Goal: Information Seeking & Learning: Learn about a topic

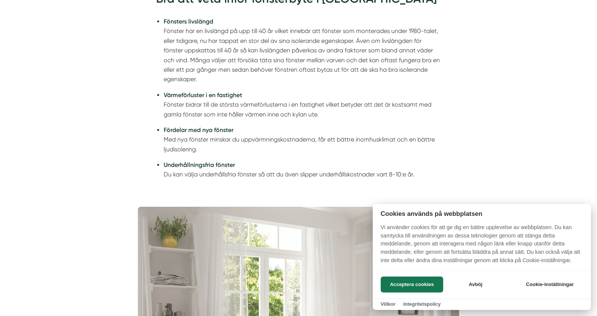
scroll to position [379, 0]
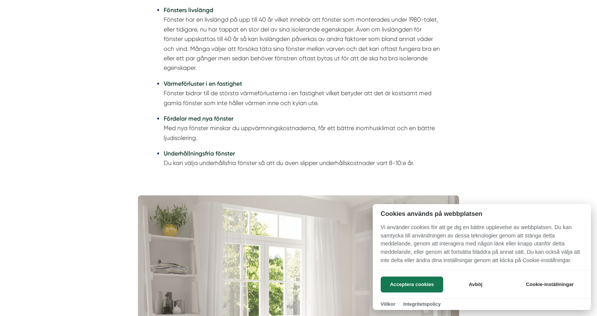
drag, startPoint x: 242, startPoint y: 19, endPoint x: 278, endPoint y: 19, distance: 36.0
click at [278, 19] on div at bounding box center [298, 158] width 597 height 316
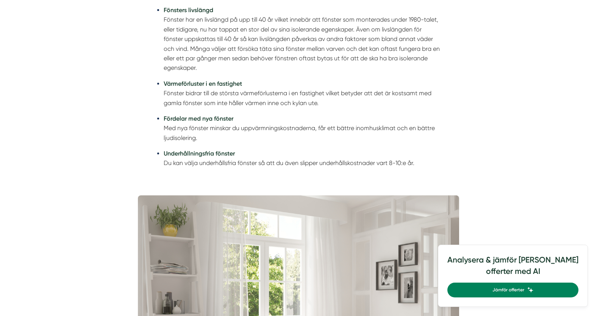
click at [278, 19] on li "Fönsters livslängd Fönster har en livslängd på upp till 40 år vilket innebär at…" at bounding box center [302, 38] width 277 height 67
click at [278, 20] on li "Fönsters livslängd Fönster har en livslängd på upp till 40 år vilket innebär at…" at bounding box center [302, 38] width 277 height 67
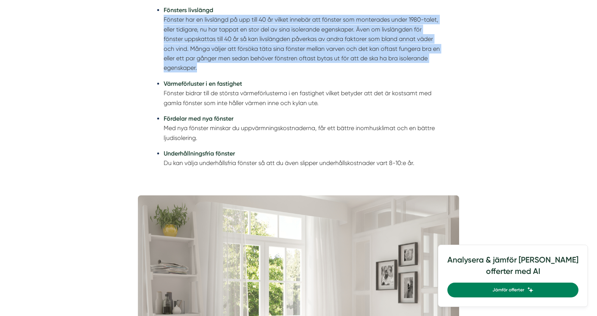
click at [278, 20] on li "Fönsters livslängd Fönster har en livslängd på upp till 40 år vilket innebär at…" at bounding box center [302, 38] width 277 height 67
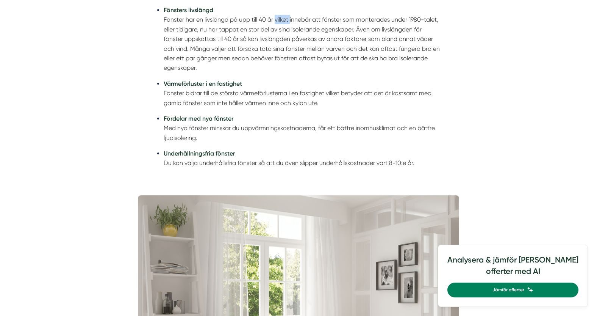
click at [278, 20] on li "Fönsters livslängd Fönster har en livslängd på upp till 40 år vilket innebär at…" at bounding box center [302, 38] width 277 height 67
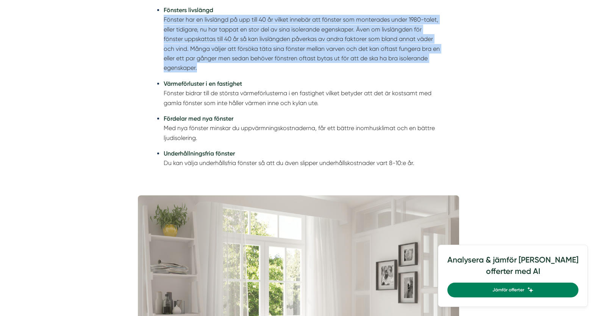
click at [278, 20] on li "Fönsters livslängd Fönster har en livslängd på upp till 40 år vilket innebär at…" at bounding box center [302, 38] width 277 height 67
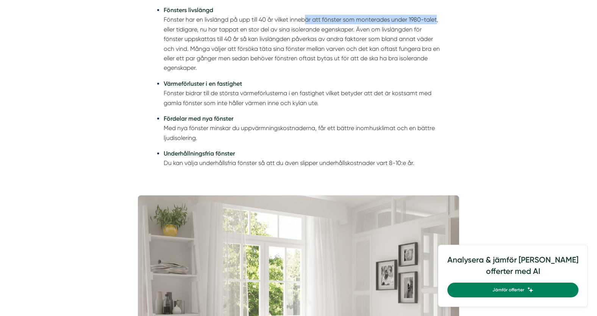
drag, startPoint x: 338, startPoint y: 19, endPoint x: 439, endPoint y: 20, distance: 100.8
click at [439, 20] on li "Fönsters livslängd Fönster har en livslängd på upp till 40 år vilket innebär at…" at bounding box center [302, 38] width 277 height 67
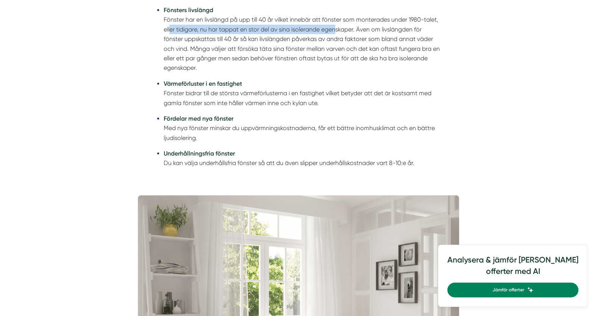
drag, startPoint x: 233, startPoint y: 30, endPoint x: 338, endPoint y: 29, distance: 104.9
click at [338, 29] on li "Fönsters livslängd Fönster har en livslängd på upp till 40 år vilket innebär at…" at bounding box center [302, 38] width 277 height 67
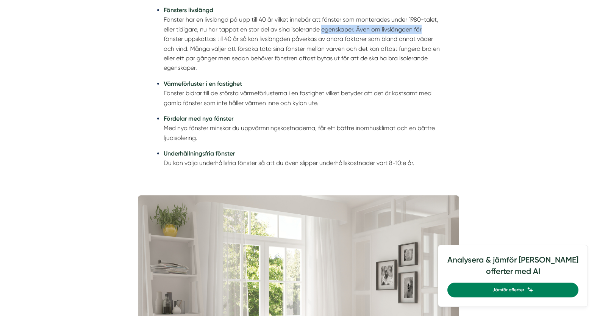
drag, startPoint x: 338, startPoint y: 29, endPoint x: 416, endPoint y: 30, distance: 78.4
click at [416, 30] on li "Fönsters livslängd Fönster har en livslängd på upp till 40 år vilket innebär at…" at bounding box center [302, 38] width 277 height 67
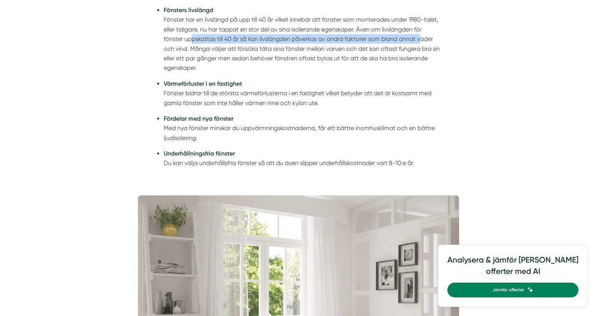
drag, startPoint x: 191, startPoint y: 43, endPoint x: 422, endPoint y: 41, distance: 231.4
click at [422, 41] on li "Fönsters livslängd Fönster har en livslängd på upp till 40 år vilket innebär at…" at bounding box center [302, 38] width 277 height 67
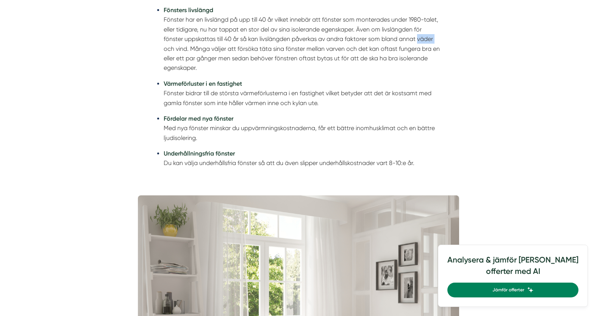
click at [422, 41] on li "Fönsters livslängd Fönster har en livslängd på upp till 40 år vilket innebär at…" at bounding box center [302, 38] width 277 height 67
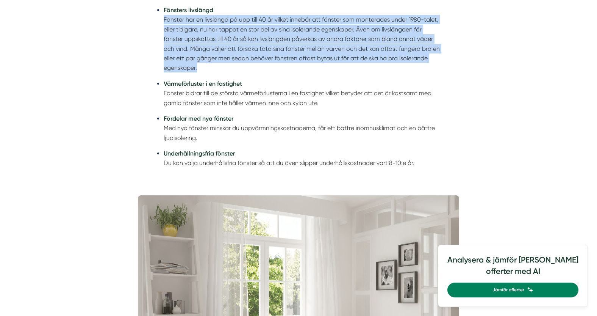
click at [422, 41] on li "Fönsters livslängd Fönster har en livslängd på upp till 40 år vilket innebär at…" at bounding box center [302, 38] width 277 height 67
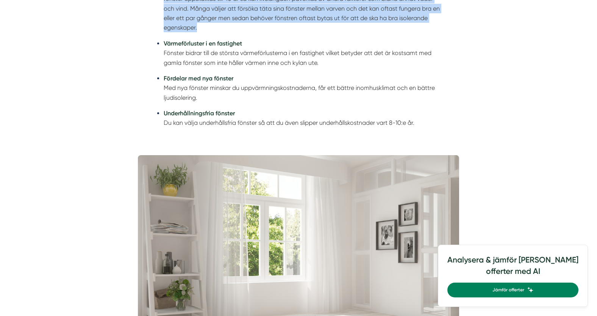
scroll to position [455, 0]
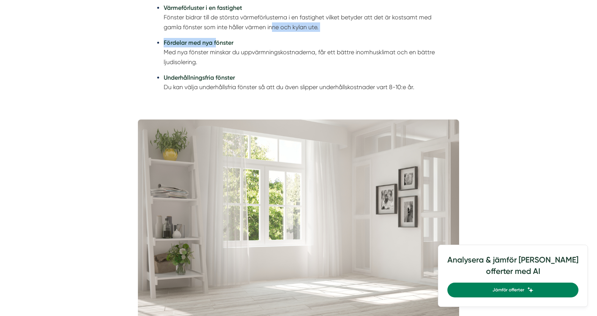
drag, startPoint x: 236, startPoint y: 30, endPoint x: 273, endPoint y: 30, distance: 37.1
click at [273, 30] on ul "Fönsters livslängd Fönster har en livslängd på upp till 40 år vilket innebär at…" at bounding box center [298, 13] width 285 height 177
click at [273, 30] on li "Värmeförluster i en fastighet Fönster bidrar till de största värmeförlusterna i…" at bounding box center [302, 17] width 277 height 29
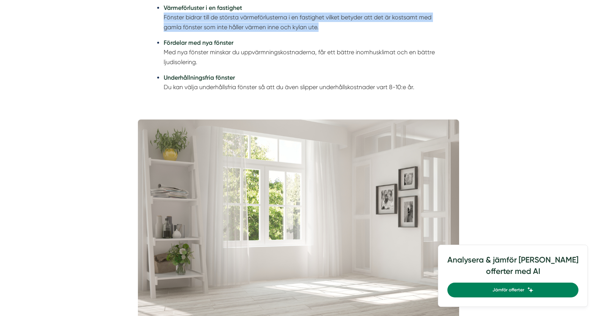
click at [273, 30] on li "Värmeförluster i en fastighet Fönster bidrar till de största värmeförlusterna i…" at bounding box center [302, 17] width 277 height 29
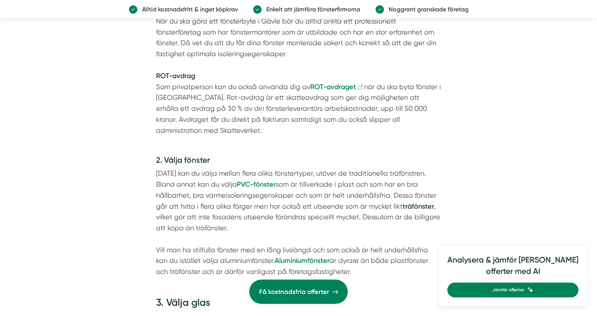
scroll to position [947, 0]
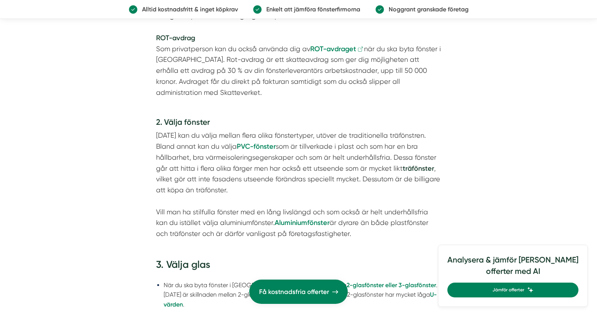
click at [286, 243] on p at bounding box center [298, 248] width 285 height 11
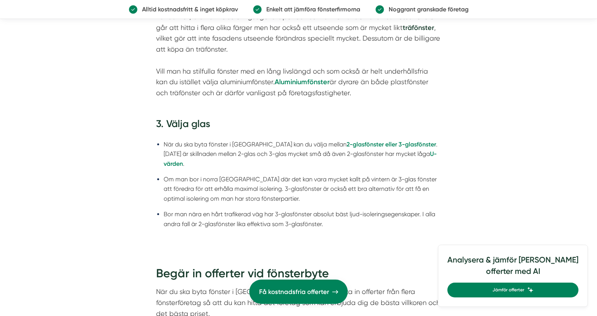
scroll to position [1098, 0]
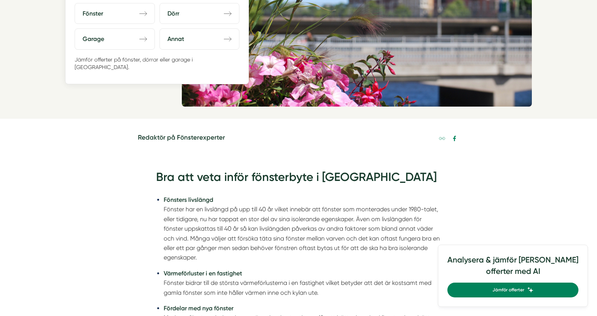
scroll to position [0, 0]
